Goal: Task Accomplishment & Management: Complete application form

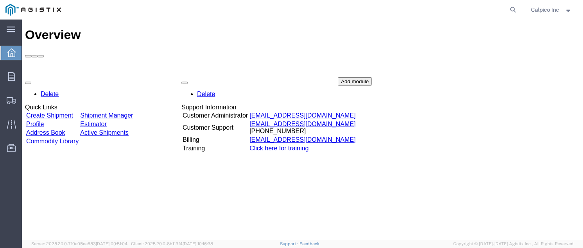
click at [73, 112] on link "Create Shipment" at bounding box center [49, 115] width 47 height 7
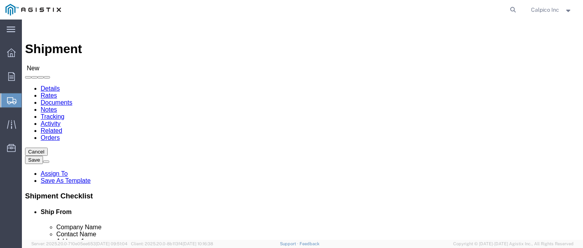
select select
click select "Select Calpico PG&E"
select select "9596"
click select "Select Calpico PG&E"
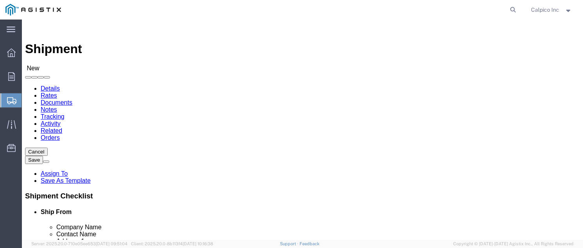
select select "PURCHORD"
select select
click select "Select All Others [GEOGRAPHIC_DATA] [GEOGRAPHIC_DATA] [GEOGRAPHIC_DATA] [GEOGRA…"
select select "23082"
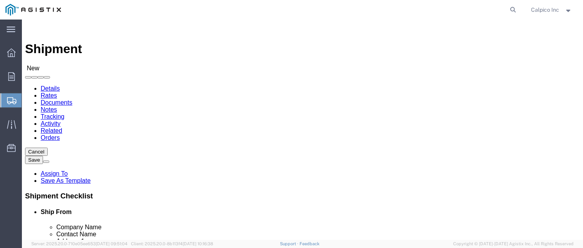
click select "Select All Others Fremont DC Fresno DC Wheatland DC"
select select "MYPROFILE"
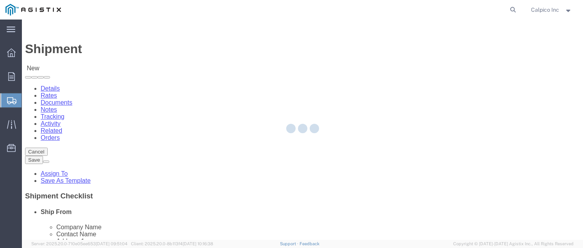
type input "CALPICO"
type input "Calpico Inc"
type input "1387 San Mateo Ave"
type input "South San Francisco"
type input "94080"
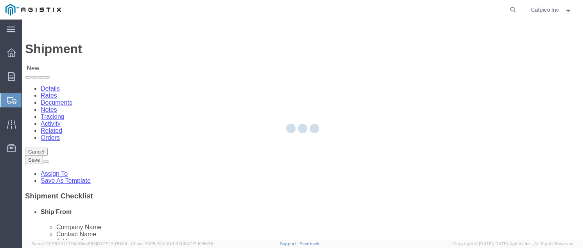
type input "6505882241"
type input "calpico@calpicoinc.com"
checkbox input "true"
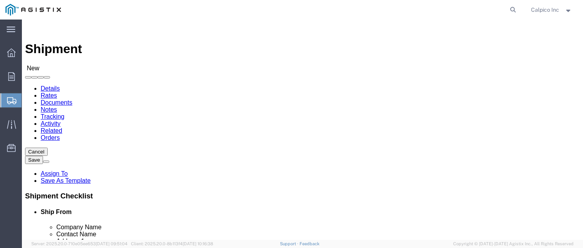
select select "CA"
click input "text"
type input "pg"
click icon
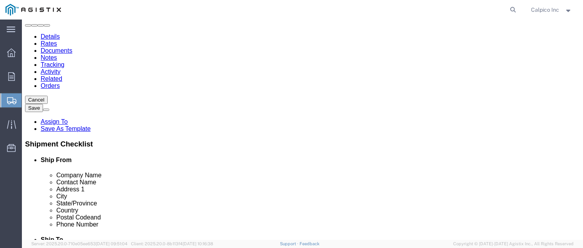
scroll to position [156, 0]
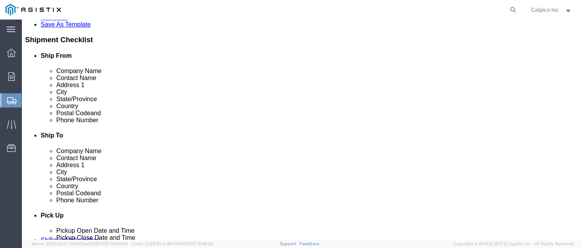
click input "text"
type input "stockton"
click p "- PG&E - (Shipping Receiving) 810 Gilmore Avenue, Stockton, CA, 95204, US"
select select
type input "PG&E"
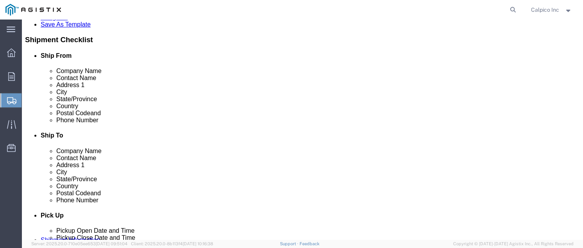
type input "Shipping Receiving"
type input "810 Gilmore Avenue"
type input "Stockton"
type input "95204"
select select "CA"
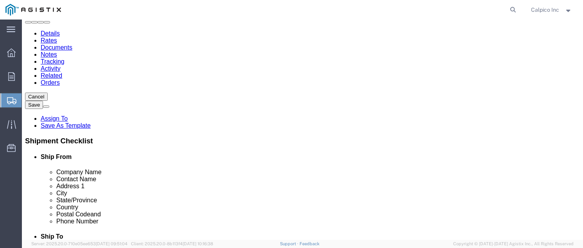
scroll to position [52, 0]
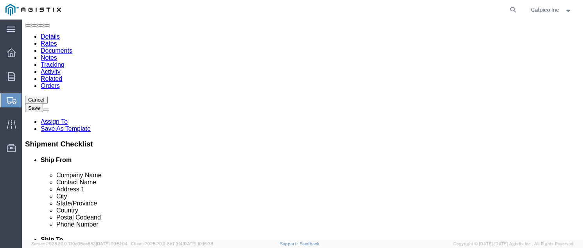
type input "Stockton"
select select
drag, startPoint x: 303, startPoint y: 172, endPoint x: 257, endPoint y: 176, distance: 46.4
click div "Contact Name Shipping Receiving"
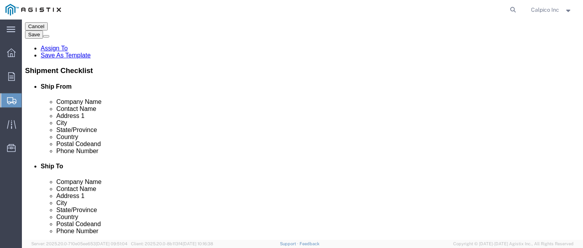
scroll to position [156, 0]
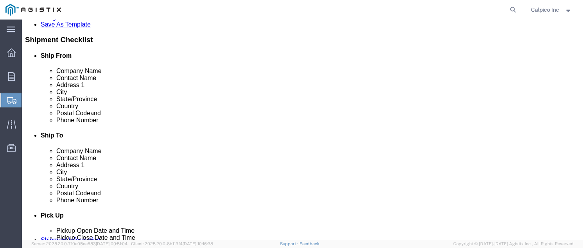
type input "PG&E"
click input "text"
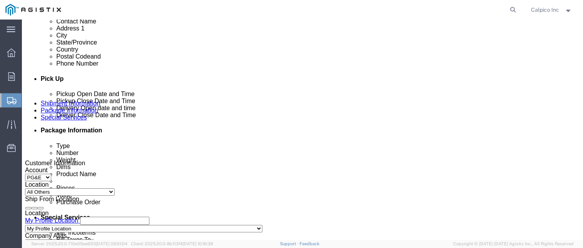
scroll to position [313, 0]
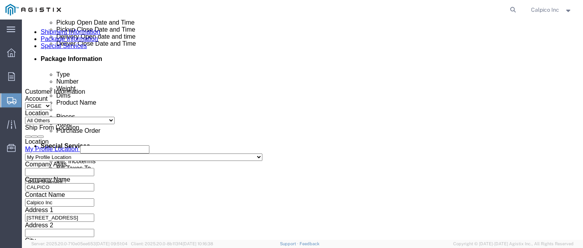
type input "7077478420"
click div
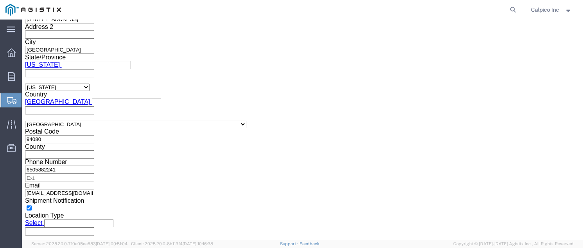
click div "Open Time 6:00 PM Oct 01 2025 6:00 PM - Oct 01 2025 6:00 PM Cancel Apply"
click button "Apply"
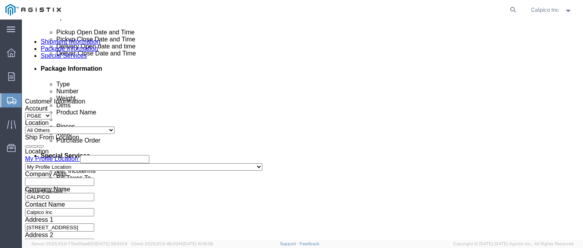
click div
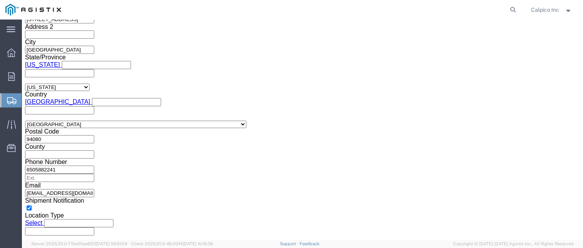
click button "Apply"
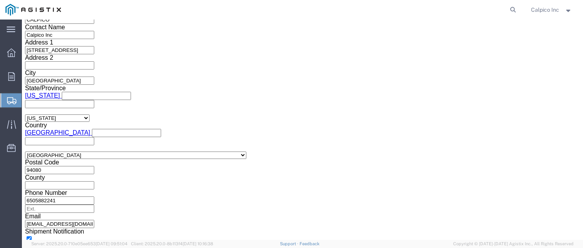
scroll to position [511, 0]
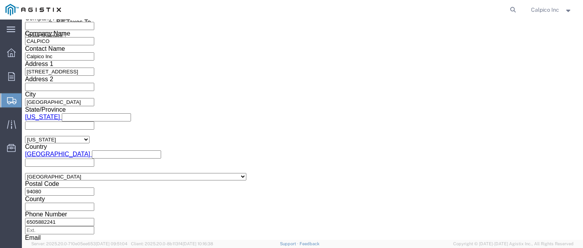
click input "text"
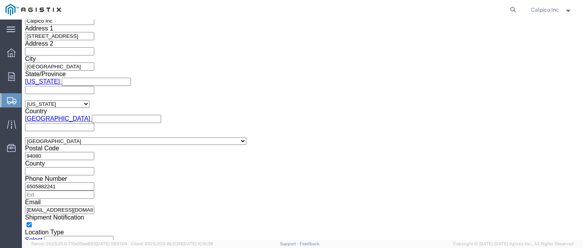
scroll to position [578, 0]
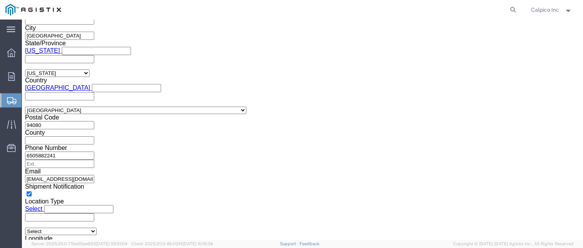
type input "3501422457"
click button "Continue"
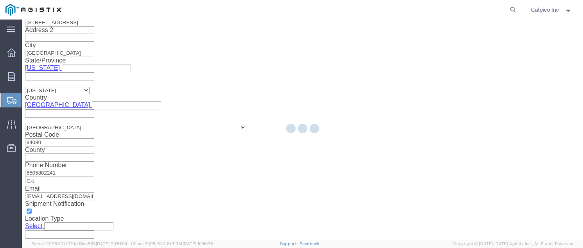
scroll to position [43, 0]
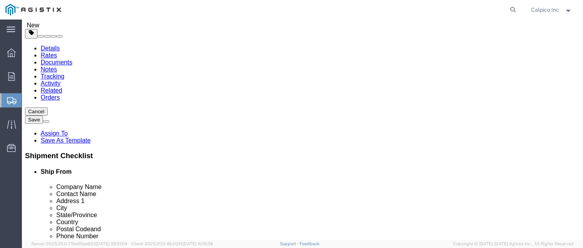
click select "Select Bulk Bundle(s) Cardboard Box(es) Carton(s) Crate(s) Drum(s) (Fiberboard)…"
select select "YRPK"
click input "text"
type input "9"
type input "6"
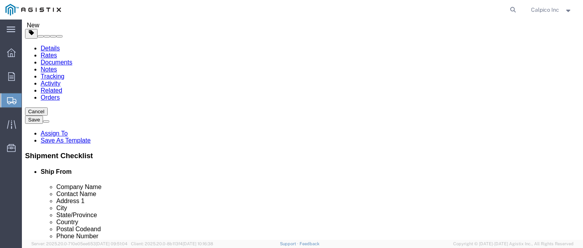
type input "4"
type input "1"
click link "Add Content"
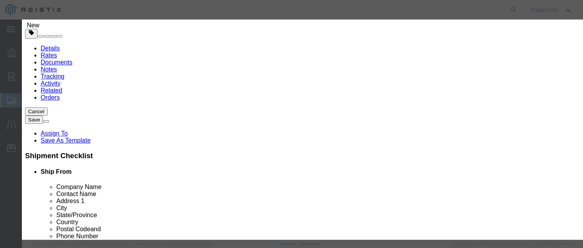
click input "text"
type input "#303 Size 3/4""
drag, startPoint x: 186, startPoint y: 75, endPoint x: 114, endPoint y: 69, distance: 72.2
click div "Pieces 0 Select Bag Barrels 100Board Feet Bottle Box Blister Pack Carats Can Ca…"
type input "2"
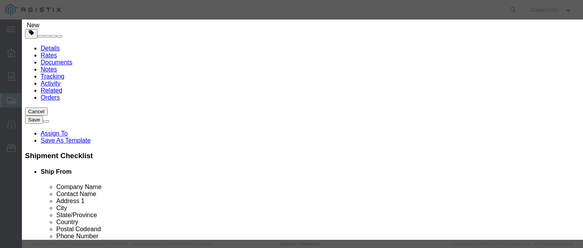
click input "text"
type input "96.80"
click button "Save & Close"
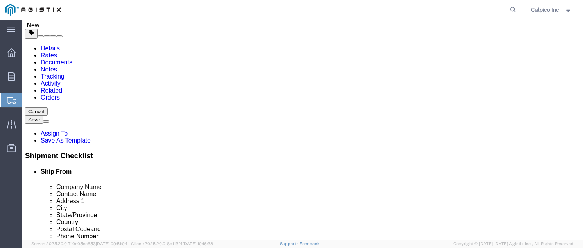
click button "Rate Shipment"
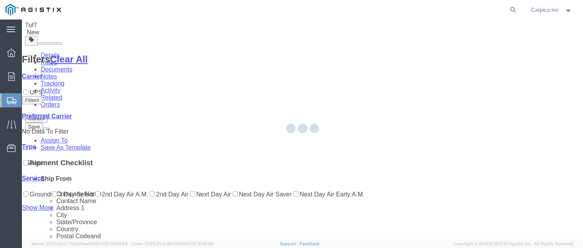
scroll to position [0, 0]
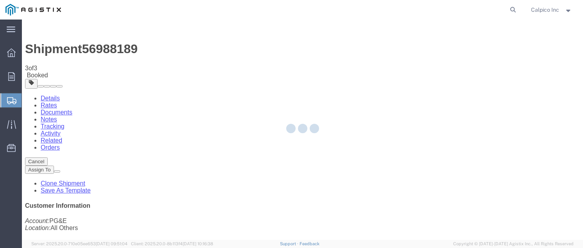
click at [237, 140] on div at bounding box center [302, 130] width 561 height 221
